Goal: Check status: Check status

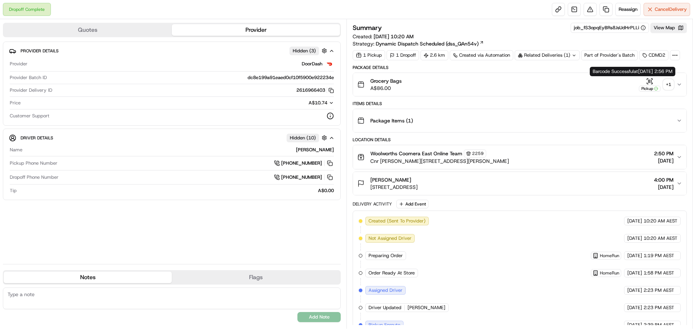
click at [666, 84] on div "+ 1" at bounding box center [668, 84] width 10 height 10
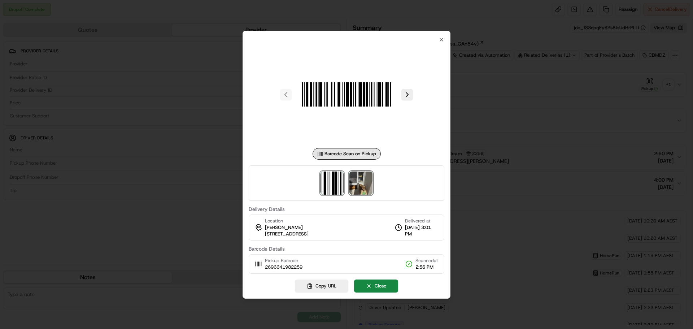
click at [367, 182] on img at bounding box center [360, 182] width 23 height 23
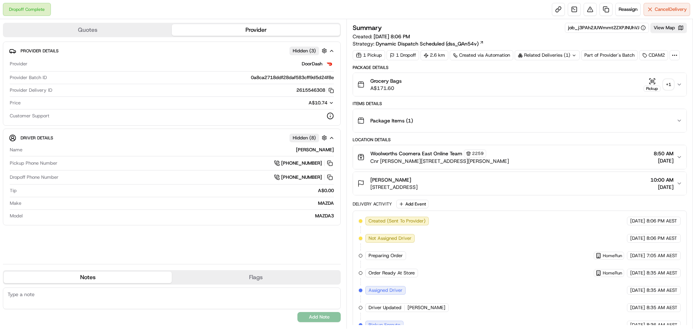
click at [670, 83] on div "+ 1" at bounding box center [668, 84] width 10 height 10
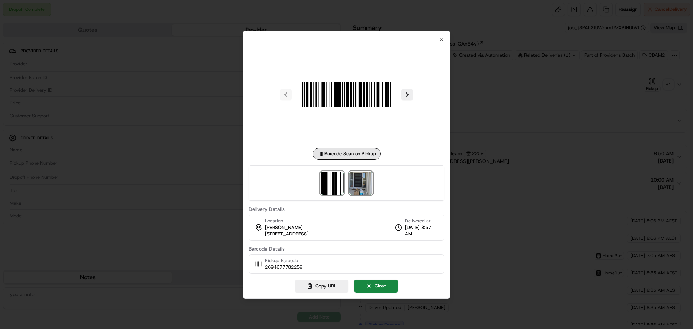
click at [357, 190] on img at bounding box center [360, 182] width 23 height 23
